Goal: Information Seeking & Learning: Check status

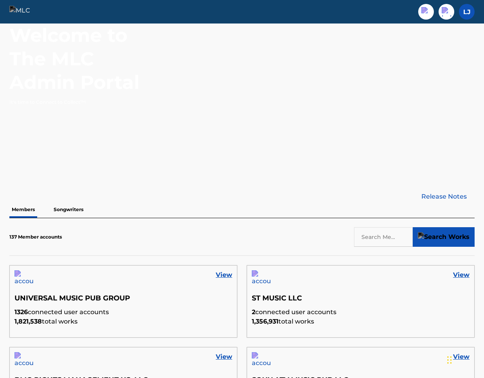
scroll to position [70, 0]
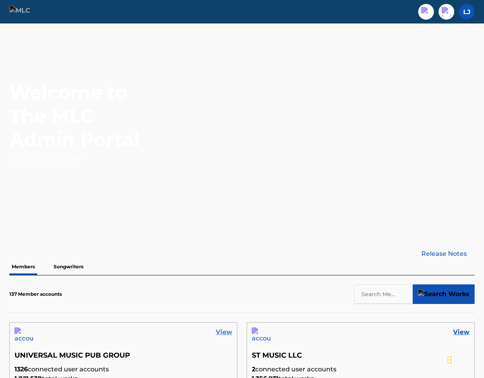
click at [222, 329] on link "View" at bounding box center [224, 331] width 16 height 9
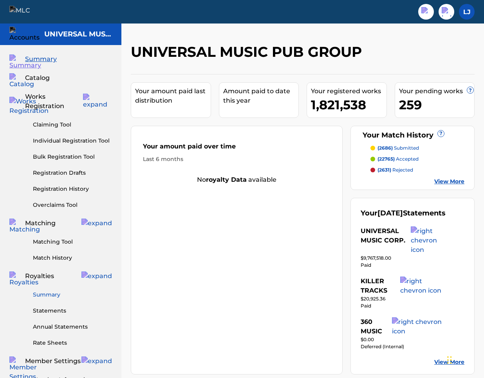
click at [51, 291] on link "Summary" at bounding box center [72, 295] width 79 height 8
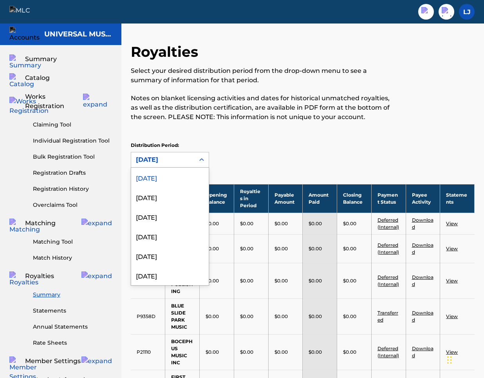
click at [195, 152] on div at bounding box center [202, 159] width 14 height 15
click at [177, 194] on div "[DATE]" at bounding box center [170, 197] width 78 height 20
